Goal: Contribute content

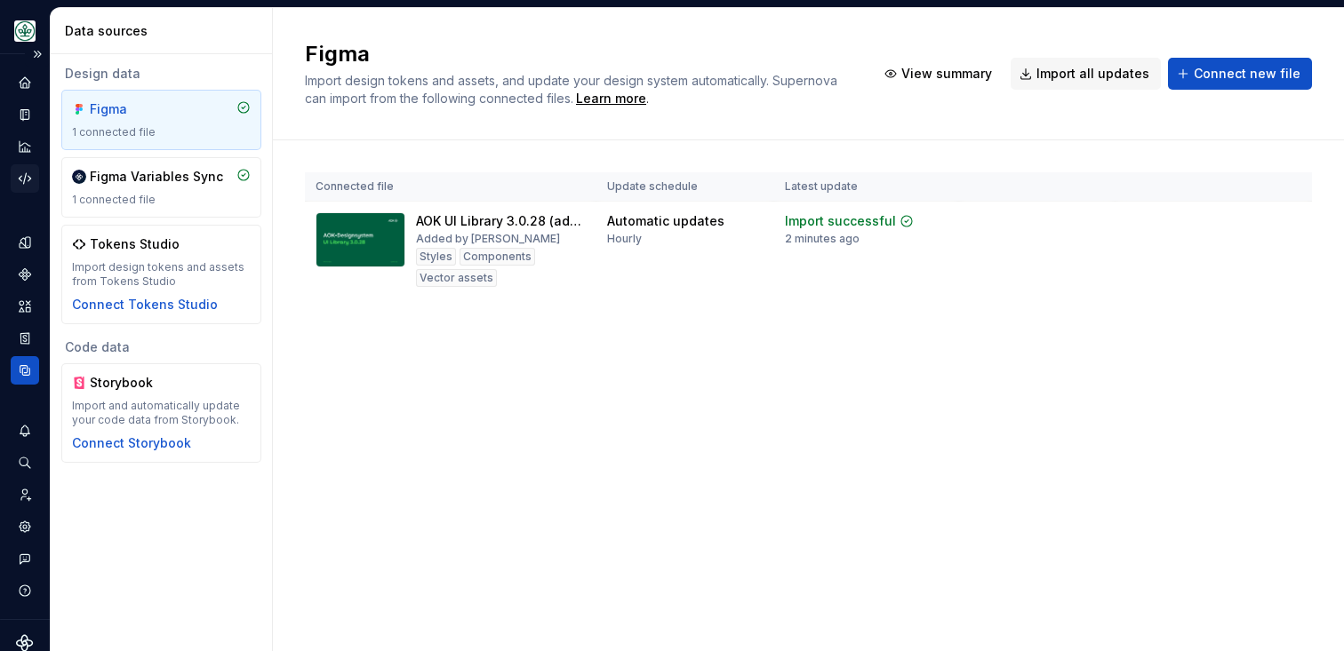
click at [28, 177] on icon "Code automation" at bounding box center [25, 178] width 12 height 11
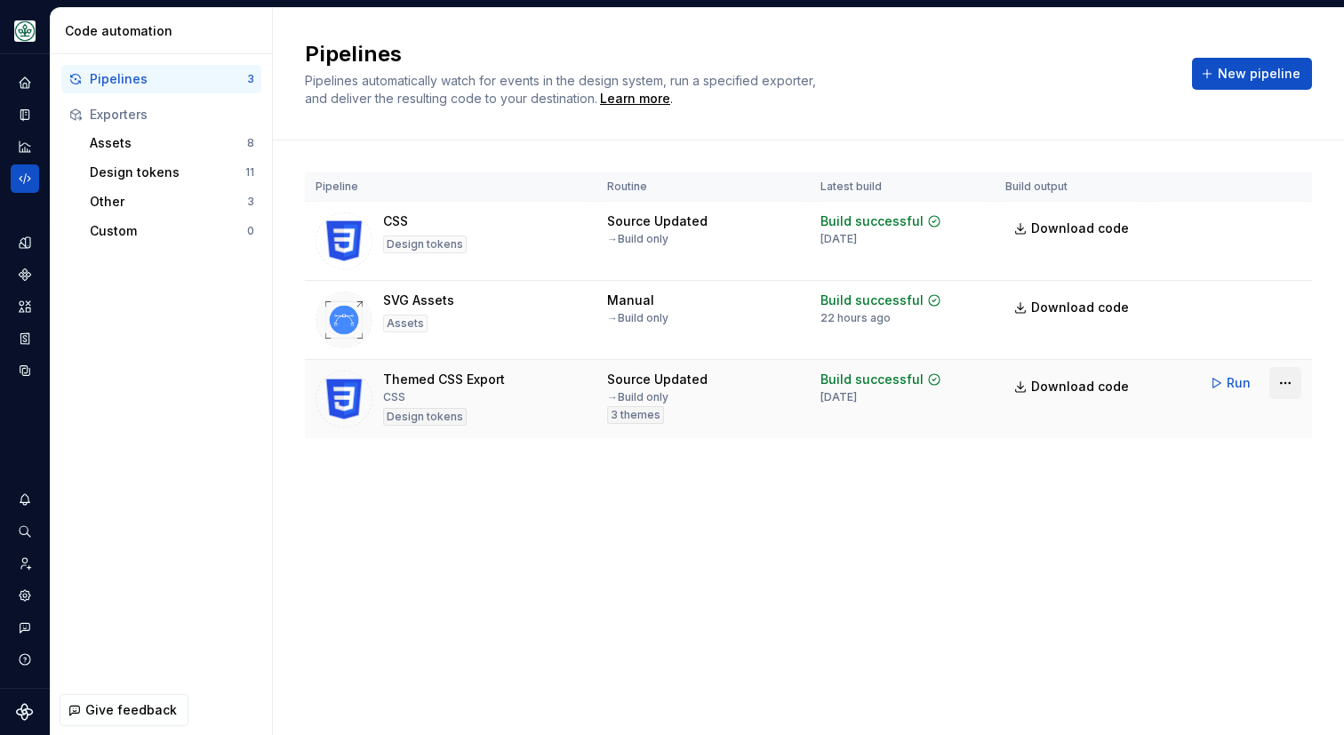
click at [1284, 384] on html "Mein Leben S Design system data Code automation Pipelines 3 Exporters Assets 8 …" at bounding box center [672, 367] width 1344 height 735
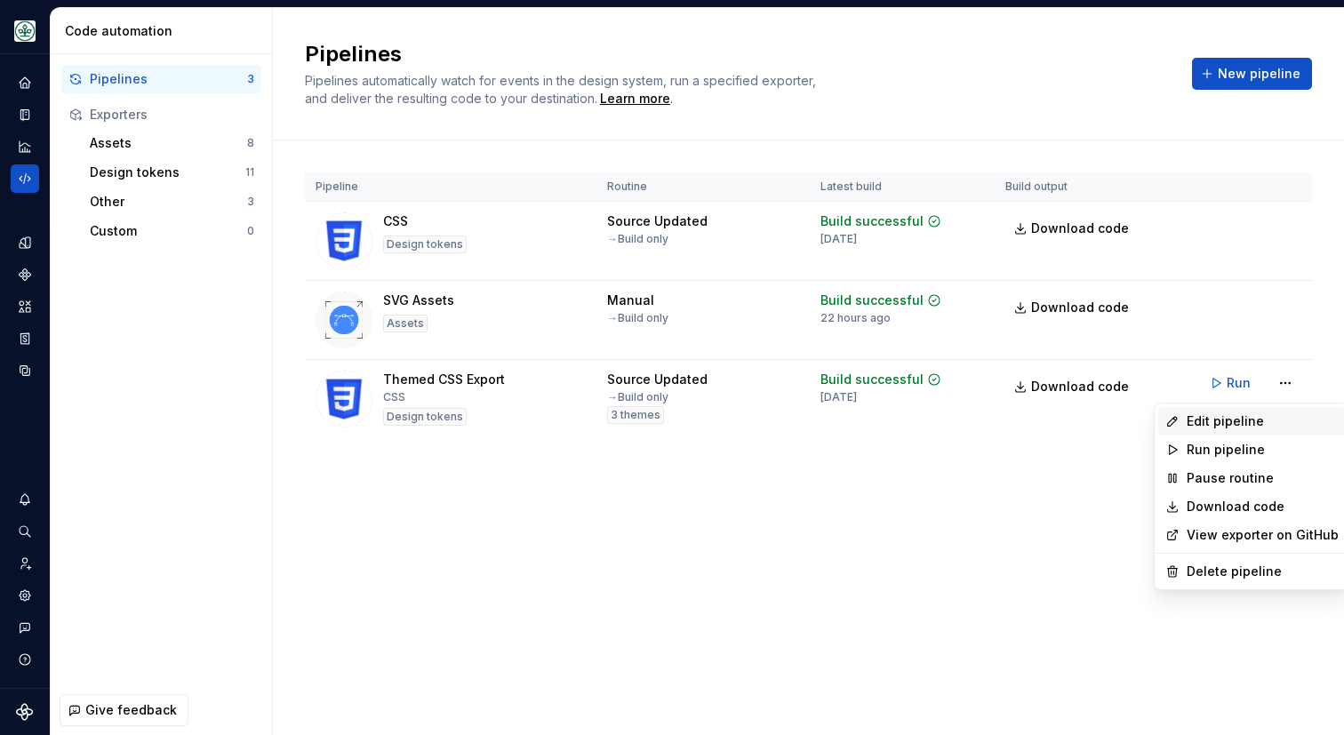
click at [1265, 416] on div "Edit pipeline" at bounding box center [1263, 421] width 152 height 18
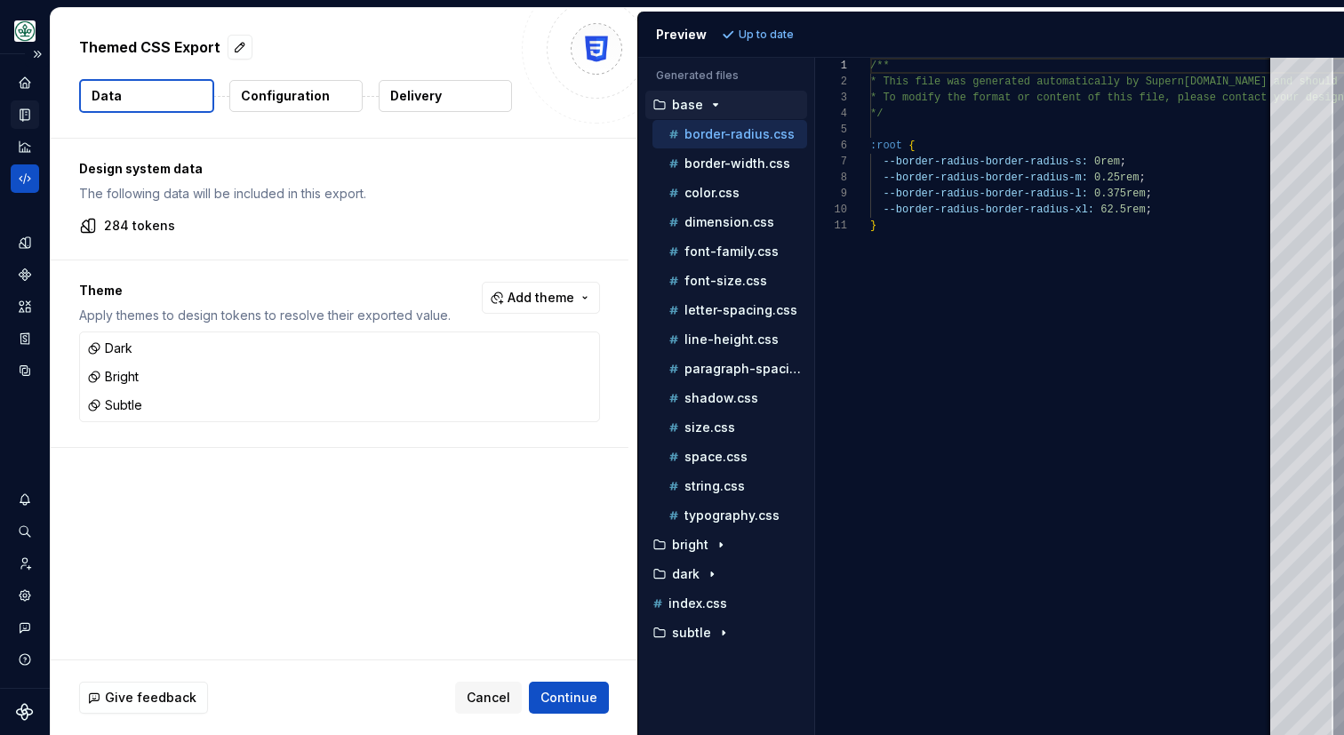
click at [36, 114] on div "Documentation" at bounding box center [25, 114] width 28 height 28
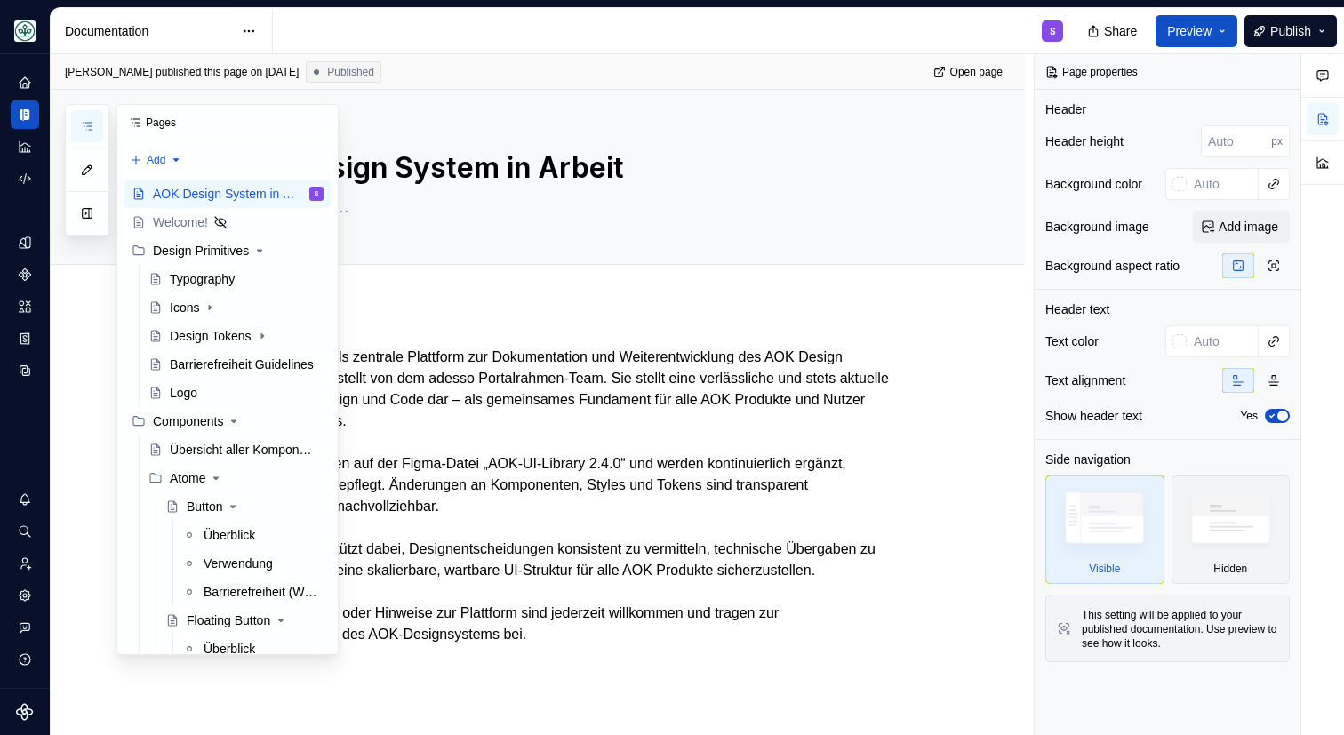
click at [87, 133] on button "button" at bounding box center [87, 126] width 32 height 32
click at [204, 509] on div "Button" at bounding box center [205, 507] width 36 height 18
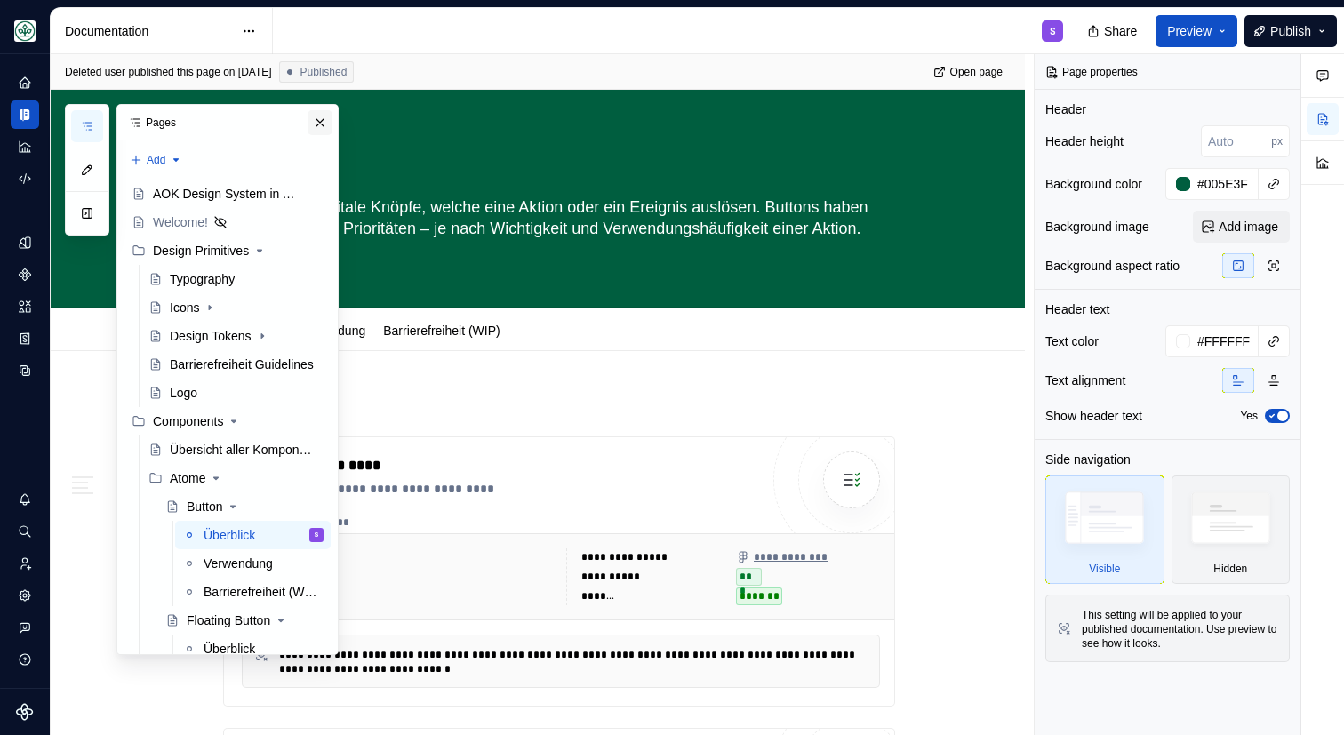
click at [318, 123] on button "button" at bounding box center [320, 122] width 25 height 25
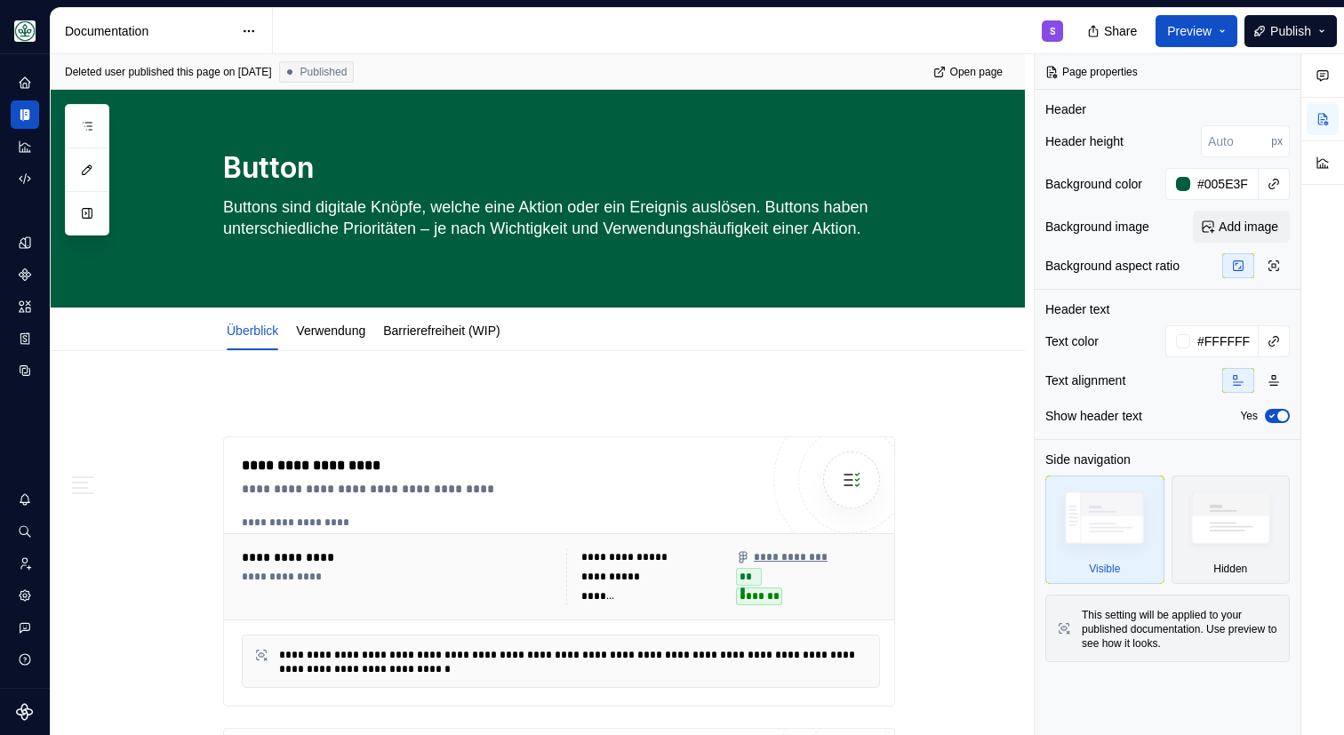
scroll to position [37, 0]
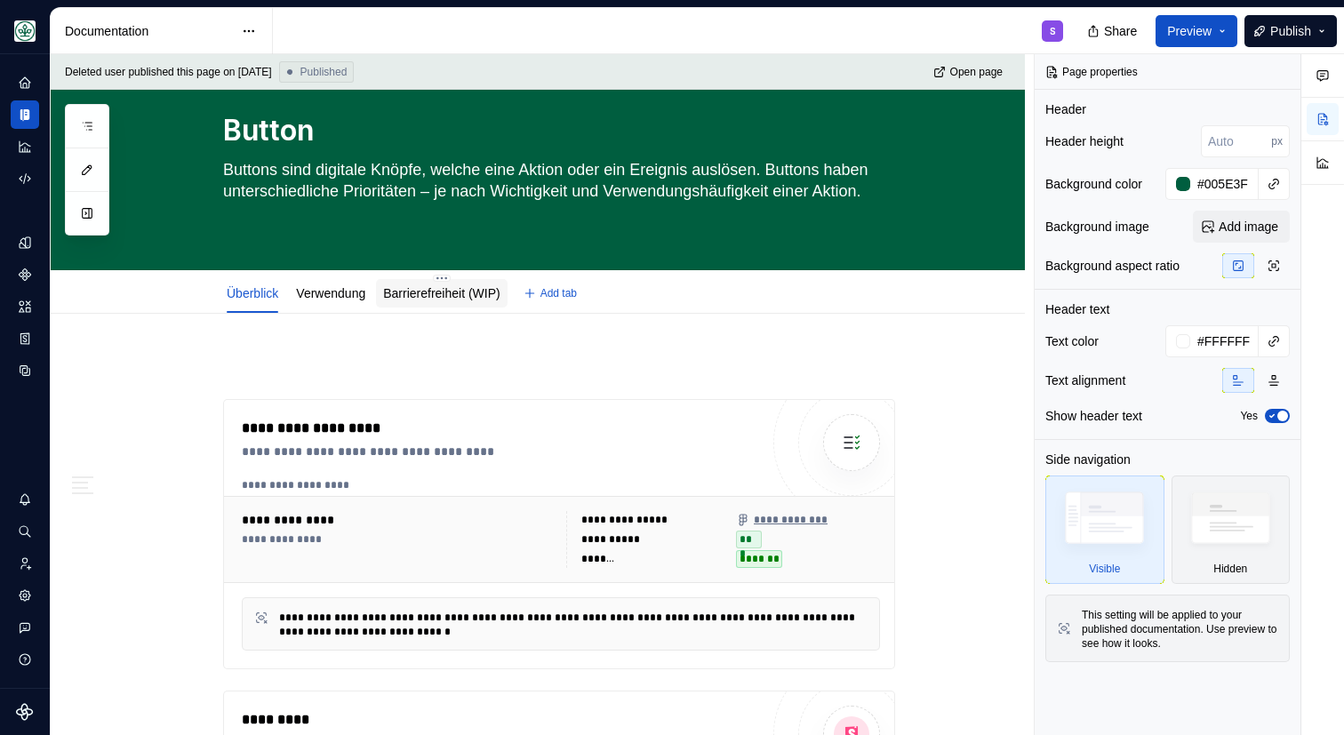
click at [438, 301] on div "Barrierefreiheit (WIP)" at bounding box center [441, 293] width 116 height 18
click at [457, 294] on link "Barrierefreiheit (WIP)" at bounding box center [441, 293] width 116 height 14
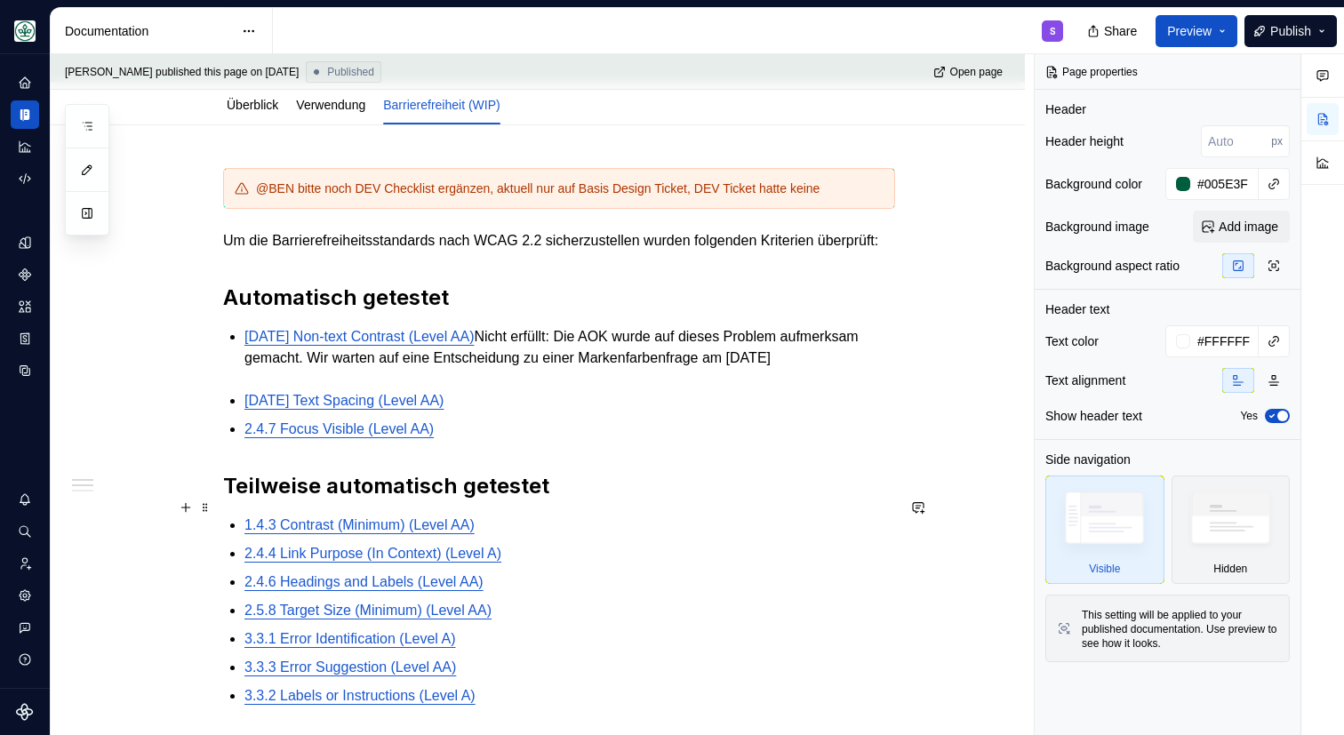
scroll to position [244, 0]
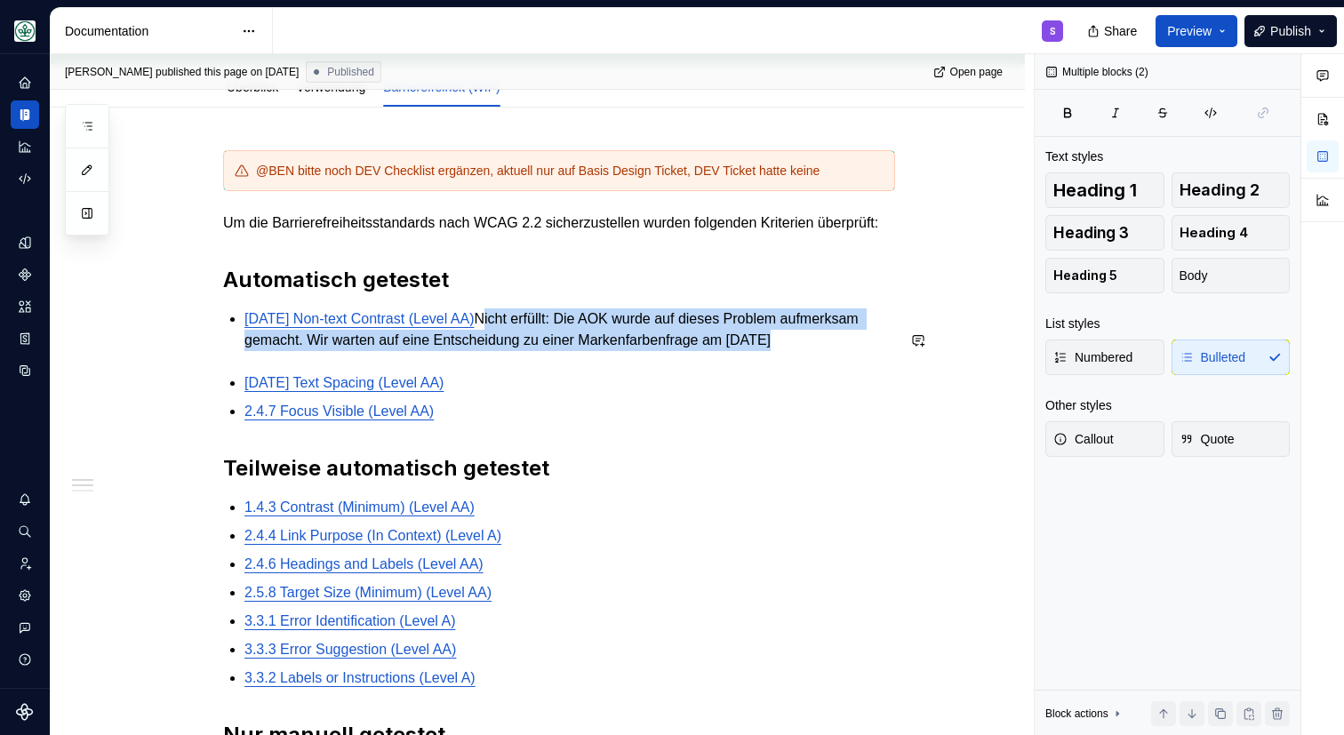
drag, startPoint x: 491, startPoint y: 340, endPoint x: 886, endPoint y: 383, distance: 397.8
click at [886, 383] on div "@BEN bitte noch DEV Checklist ergänzen, aktuell nur auf Basis Design Ticket, DE…" at bounding box center [559, 590] width 672 height 880
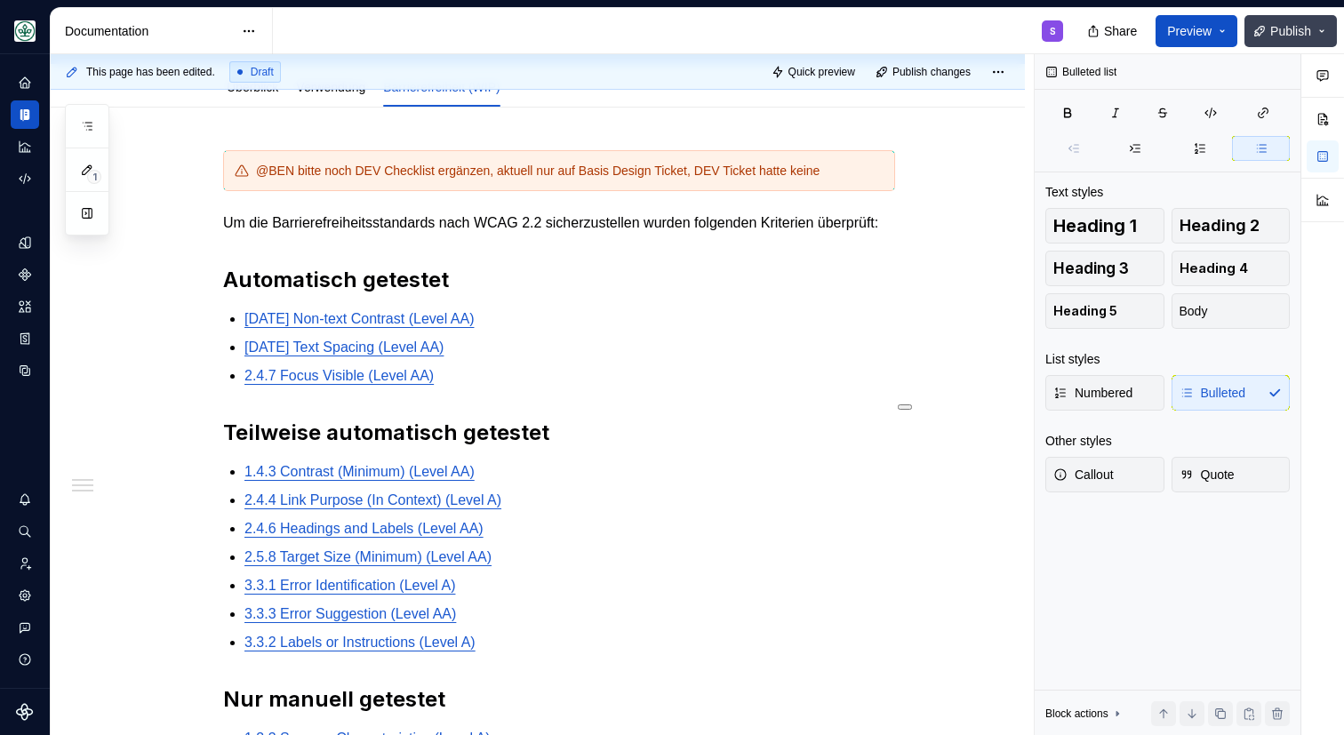
click at [1275, 24] on span "Publish" at bounding box center [1290, 31] width 41 height 18
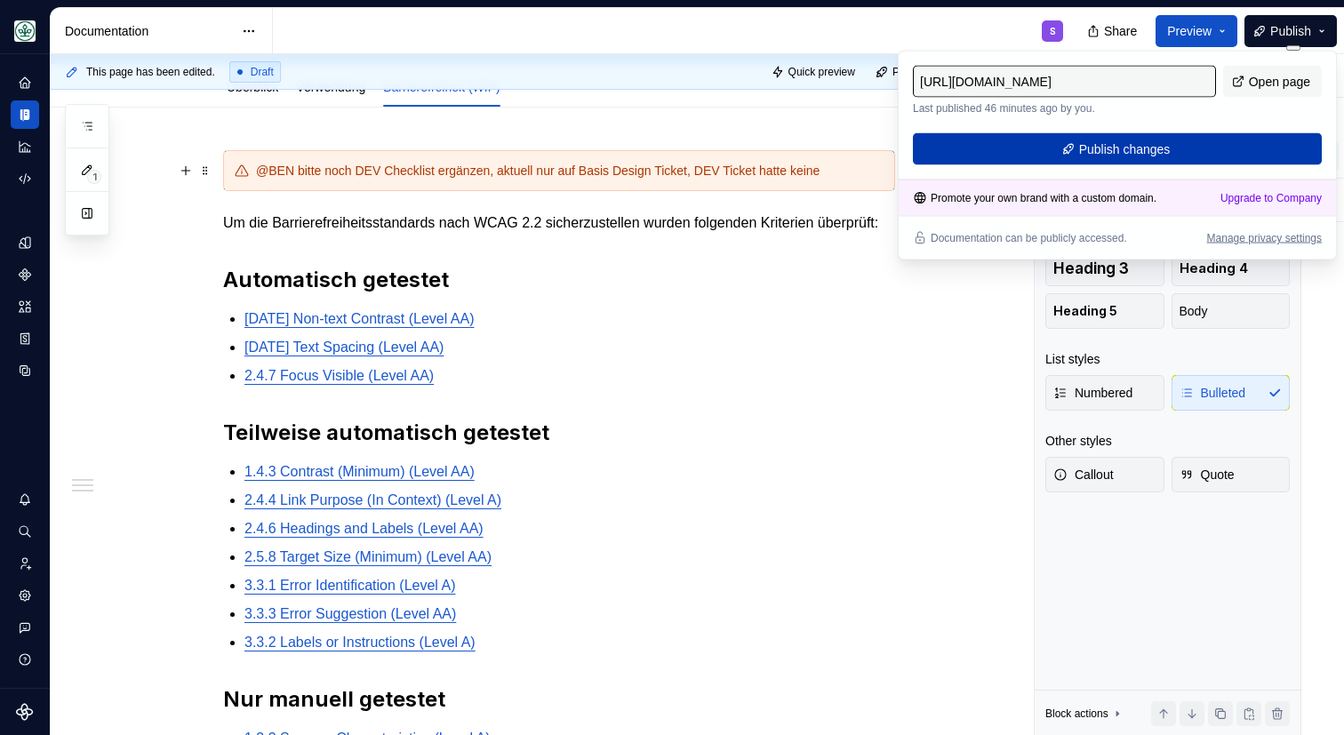
click at [1012, 148] on button "Publish changes" at bounding box center [1117, 149] width 409 height 32
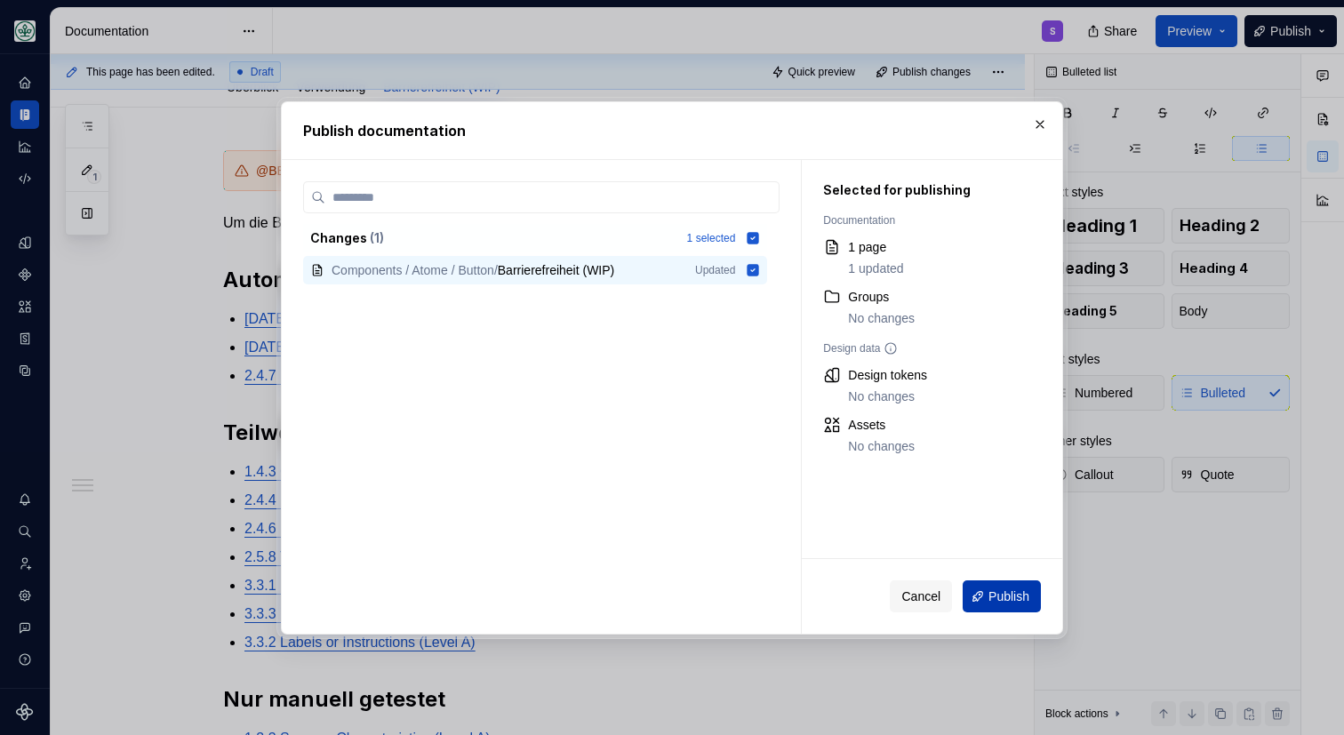
click at [1004, 599] on span "Publish" at bounding box center [1008, 596] width 41 height 18
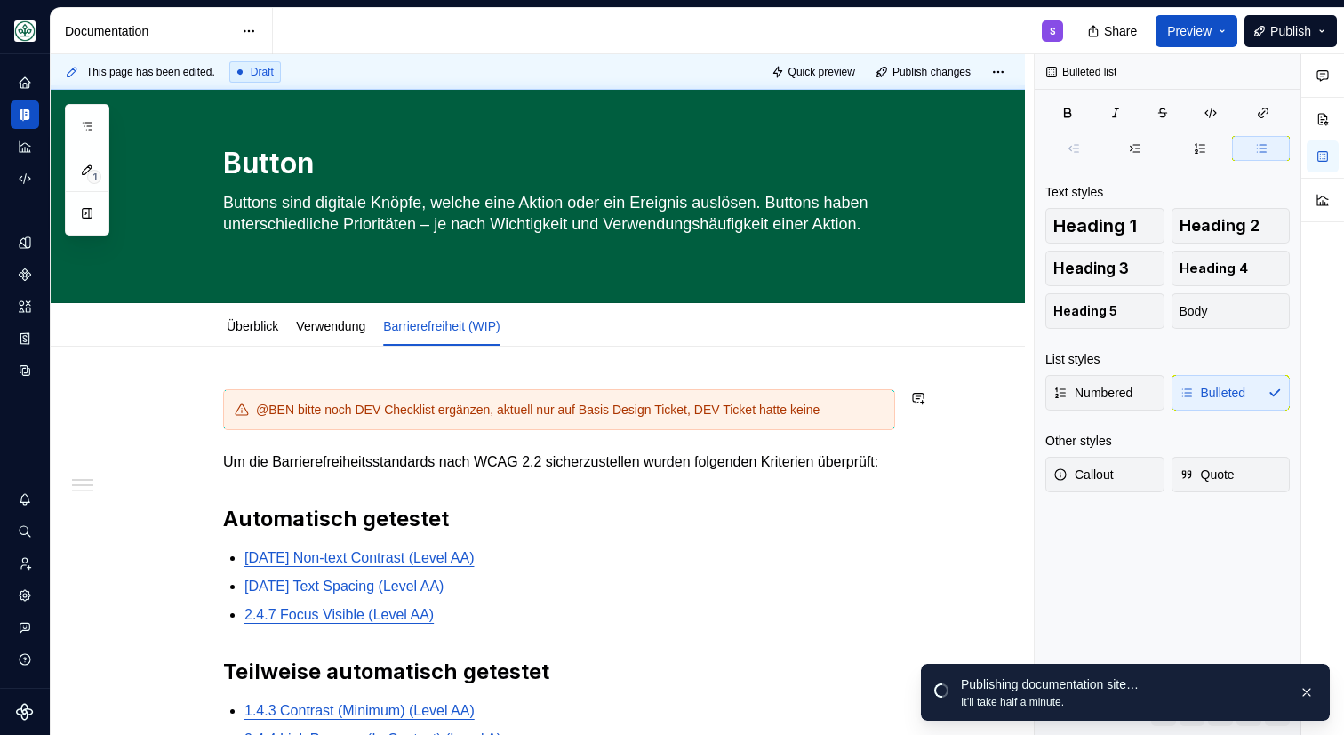
scroll to position [0, 0]
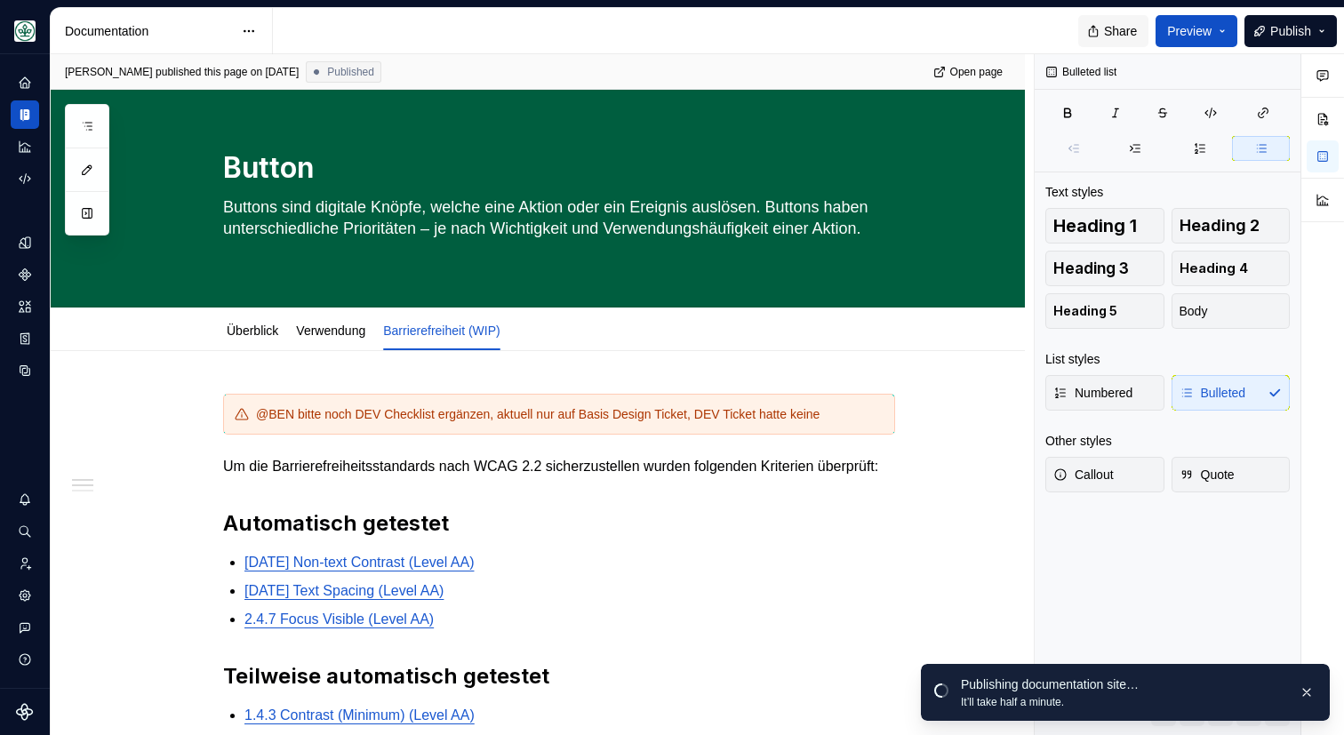
type textarea "*"
